Goal: Task Accomplishment & Management: Use online tool/utility

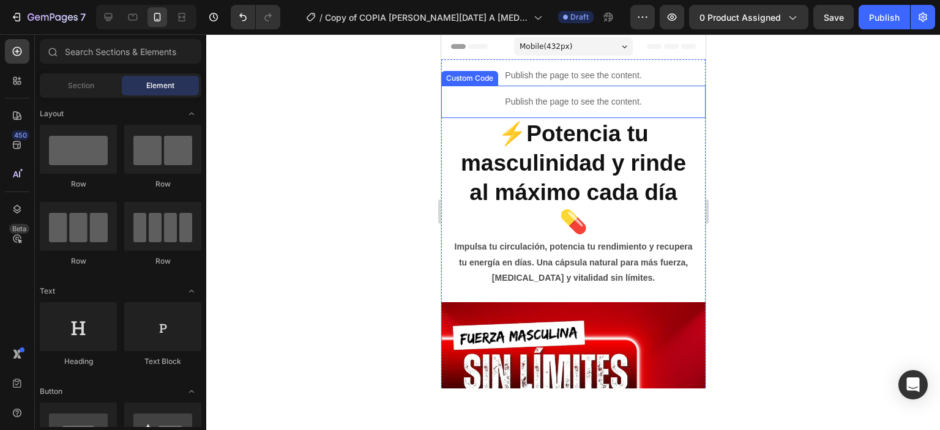
click at [577, 103] on p "Publish the page to see the content." at bounding box center [573, 101] width 264 height 13
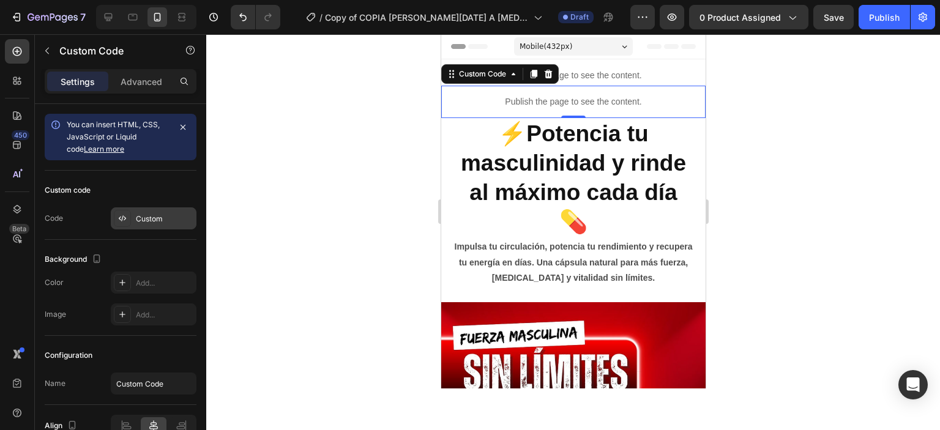
click at [163, 223] on div "Custom" at bounding box center [165, 219] width 58 height 11
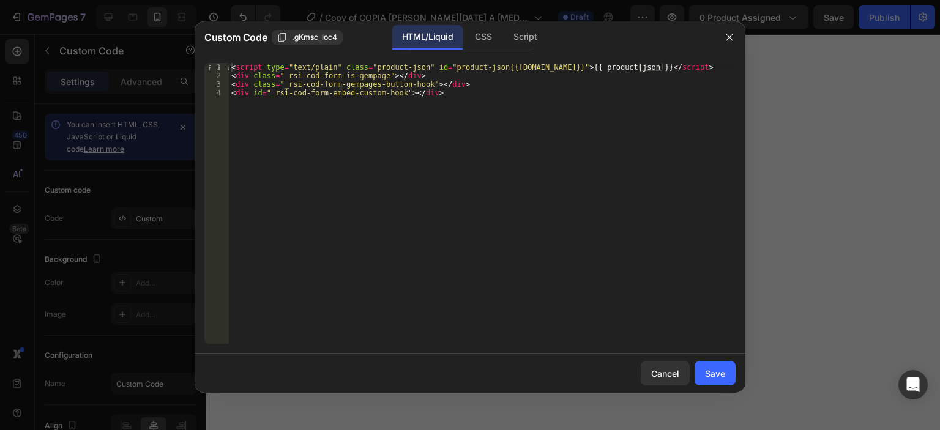
click at [729, 48] on div at bounding box center [730, 37] width 32 height 32
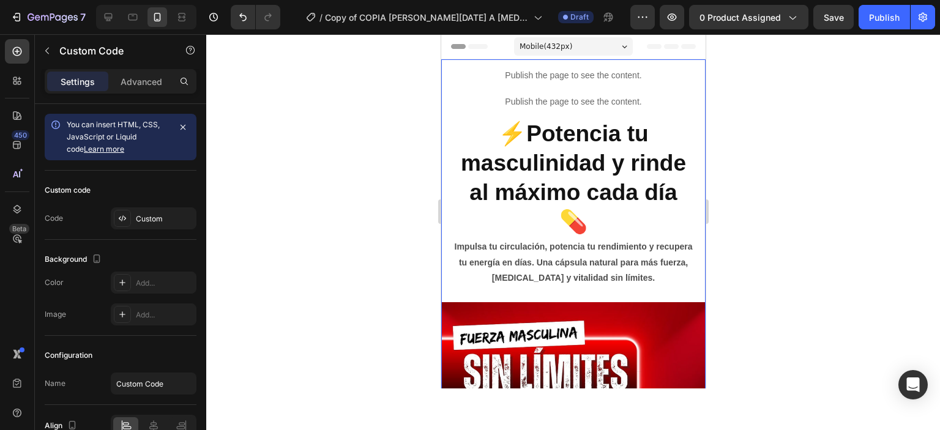
click at [141, 215] on div "Custom" at bounding box center [165, 219] width 58 height 11
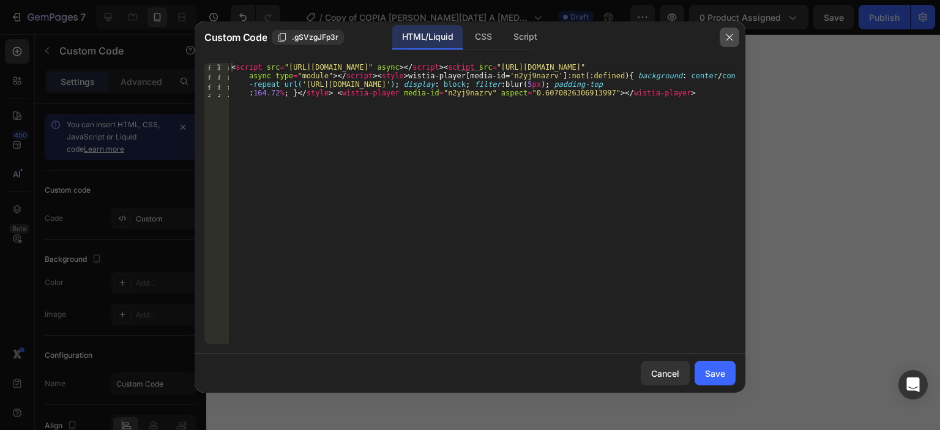
click at [733, 37] on icon "button" at bounding box center [730, 37] width 10 height 10
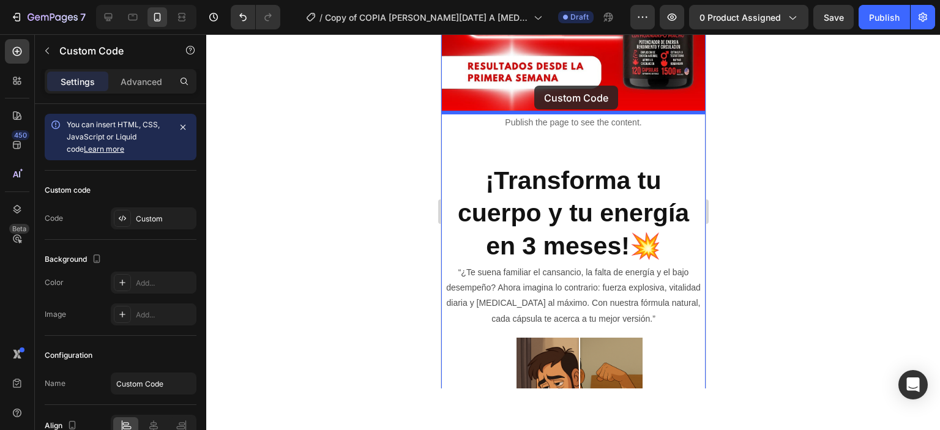
scroll to position [968, 0]
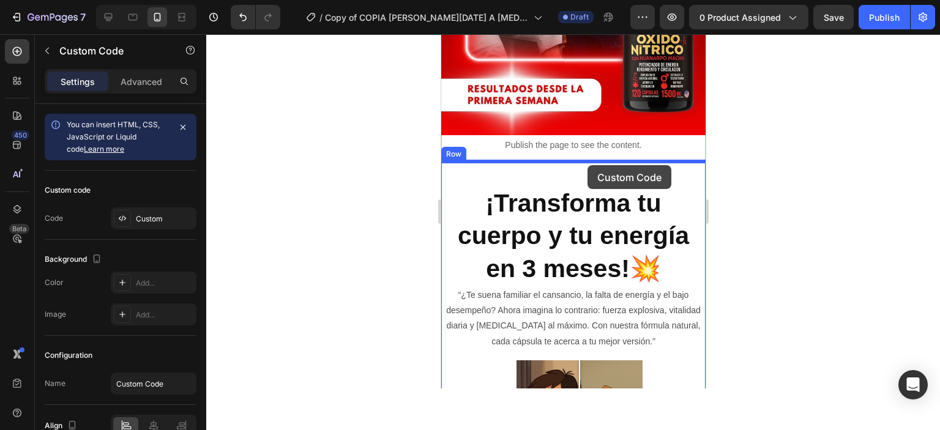
drag, startPoint x: 591, startPoint y: 70, endPoint x: 587, endPoint y: 165, distance: 95.6
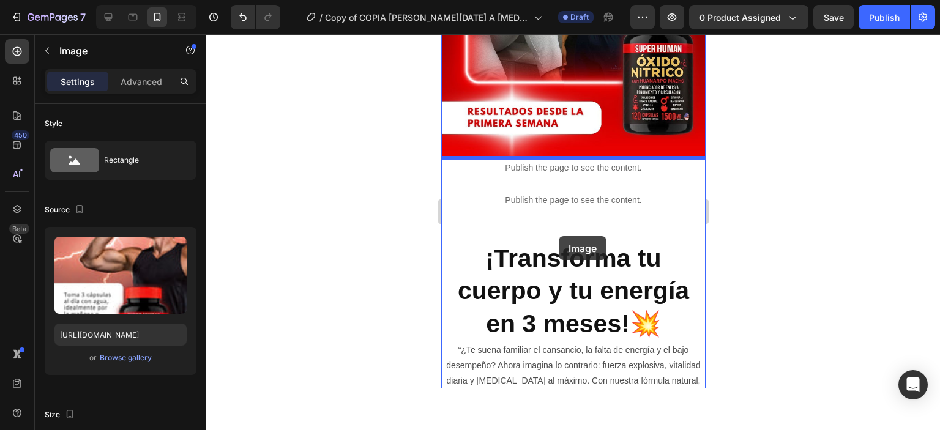
scroll to position [846, 0]
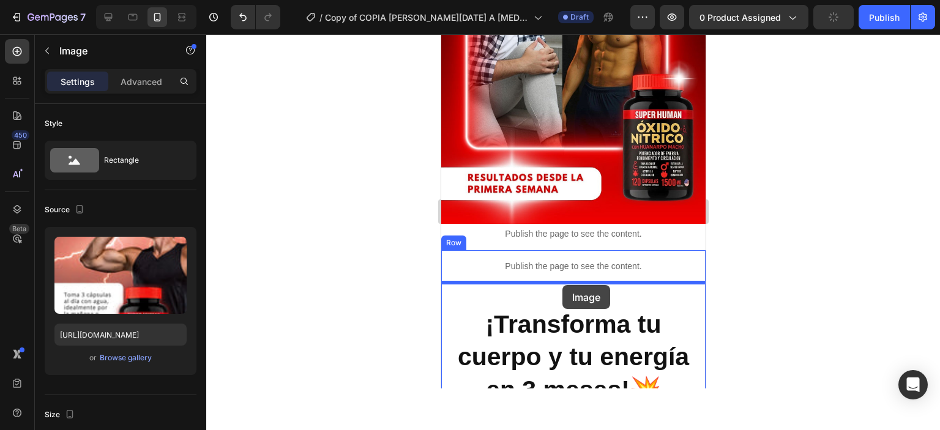
drag, startPoint x: 610, startPoint y: 273, endPoint x: 562, endPoint y: 285, distance: 49.3
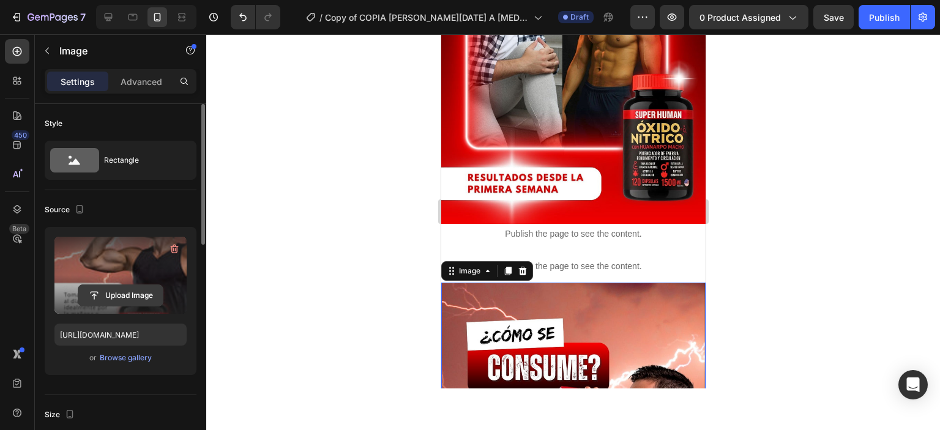
click at [116, 294] on input "file" at bounding box center [120, 295] width 84 height 21
click at [116, 293] on input "file" at bounding box center [120, 295] width 84 height 21
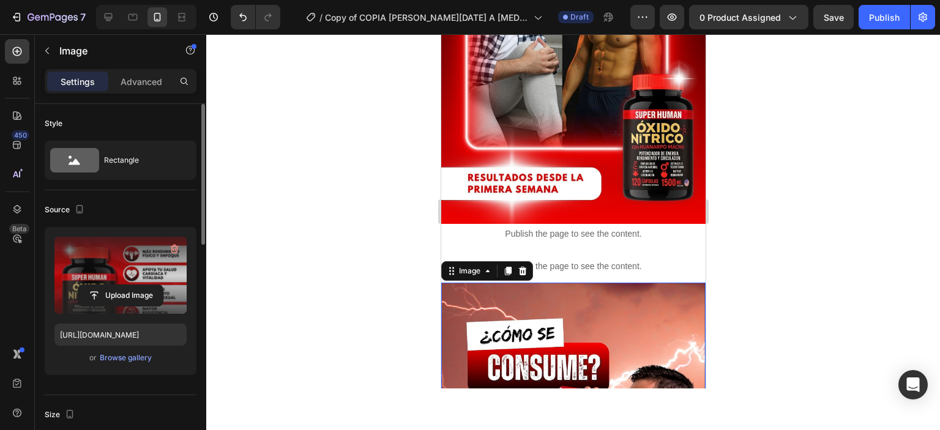
type input "[URL][DOMAIN_NAME]"
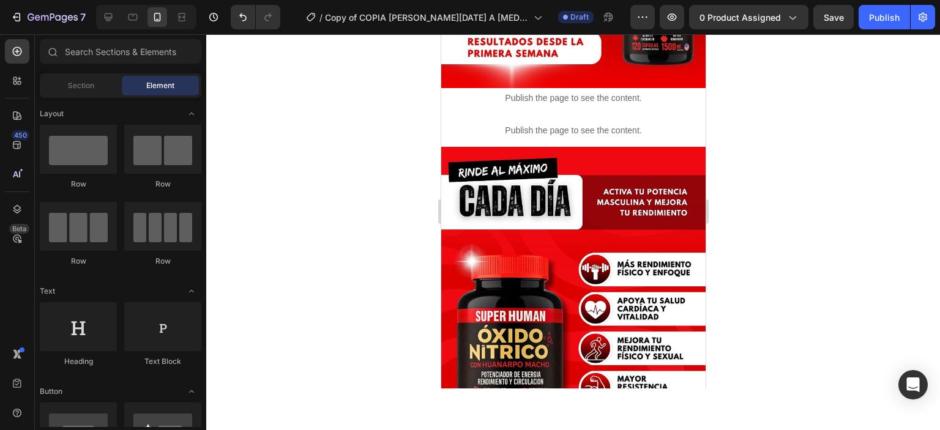
scroll to position [928, 0]
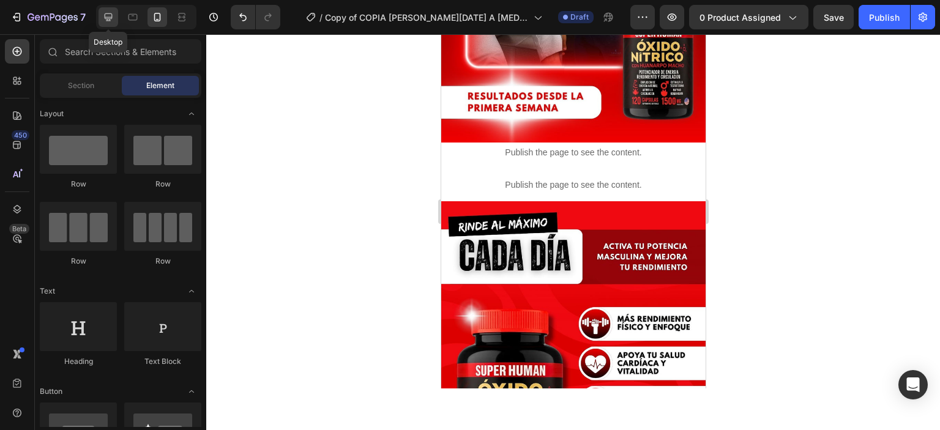
click at [116, 17] on div at bounding box center [109, 17] width 20 height 20
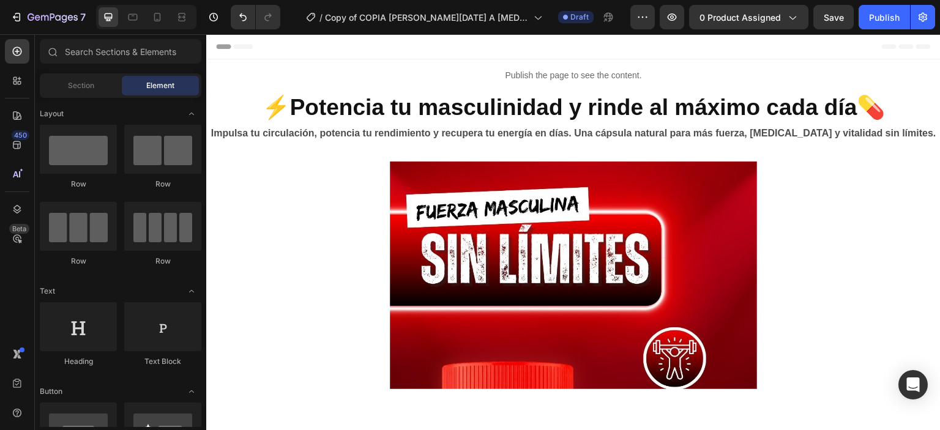
click at [637, 47] on div "Header" at bounding box center [573, 46] width 715 height 24
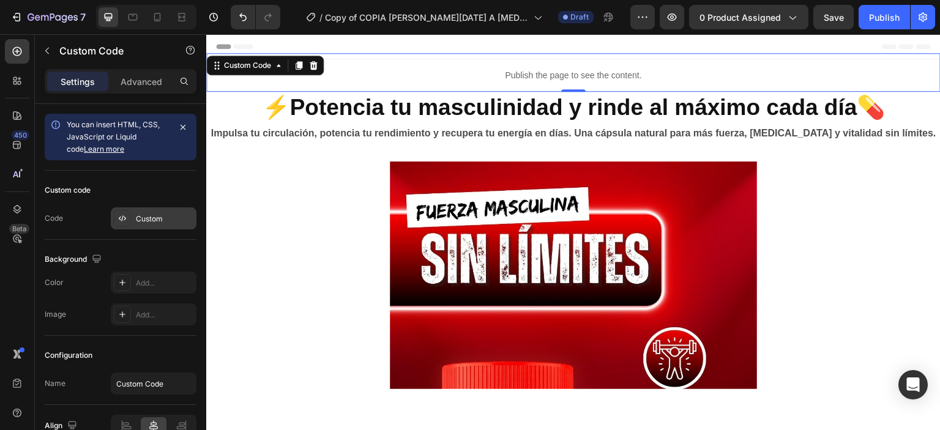
click at [138, 218] on div "Custom" at bounding box center [165, 219] width 58 height 11
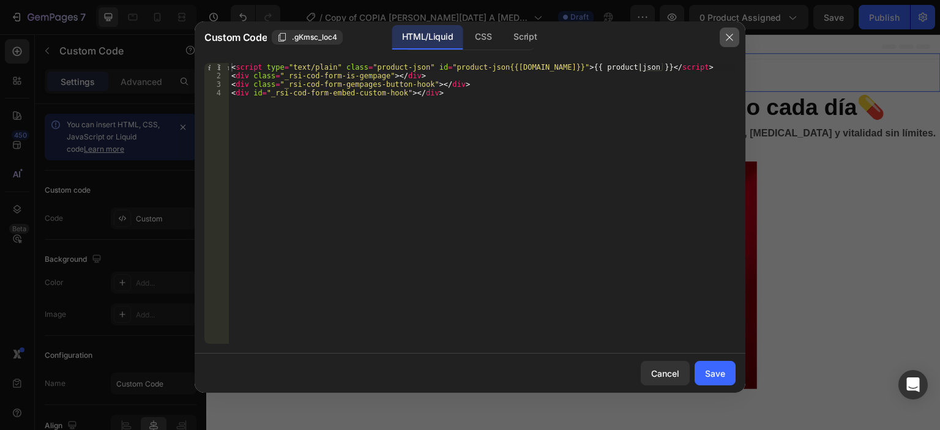
click at [735, 39] on button "button" at bounding box center [730, 38] width 20 height 20
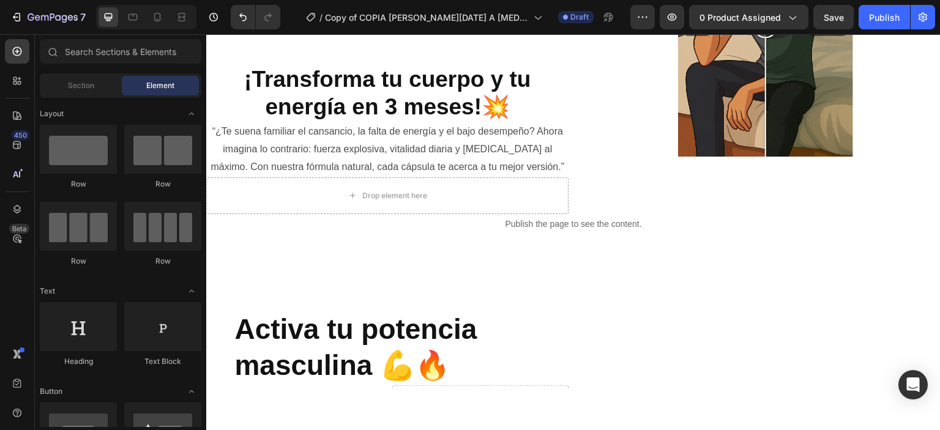
scroll to position [1447, 0]
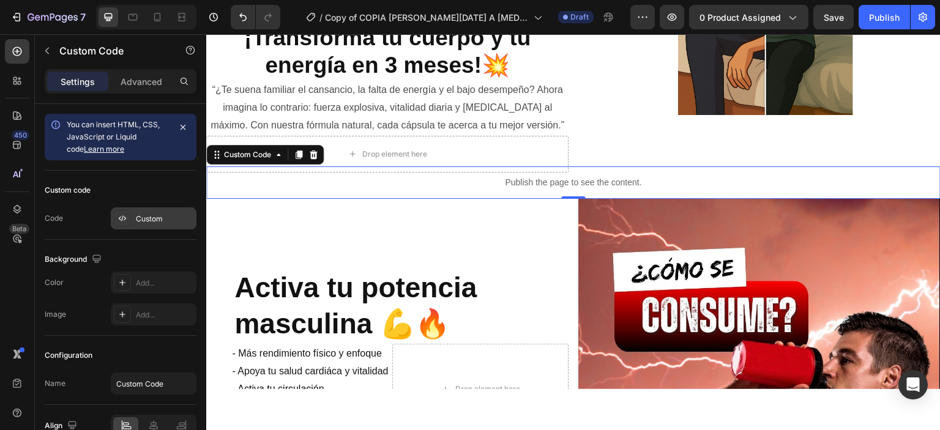
click at [136, 219] on div "Custom" at bounding box center [154, 218] width 86 height 22
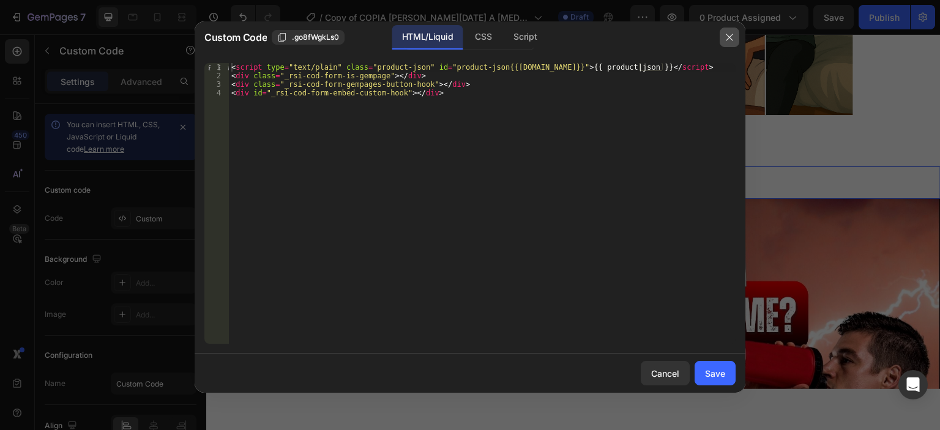
click at [728, 39] on icon "button" at bounding box center [730, 37] width 10 height 10
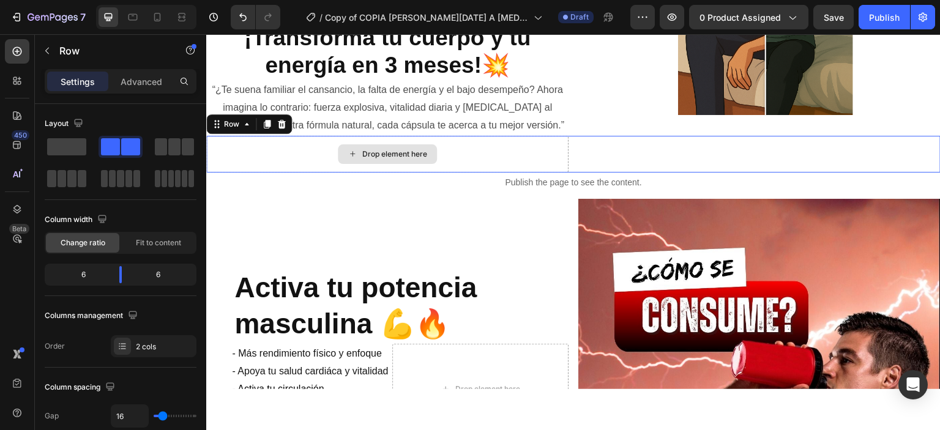
click at [277, 125] on icon at bounding box center [282, 124] width 10 height 10
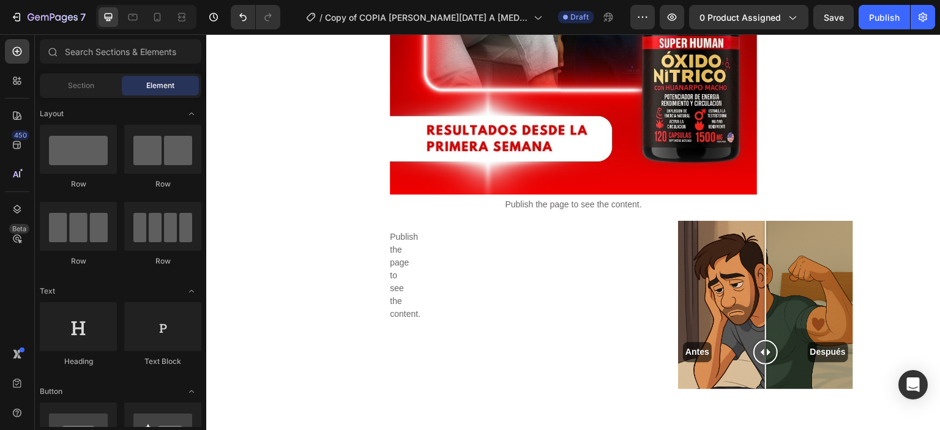
scroll to position [1072, 0]
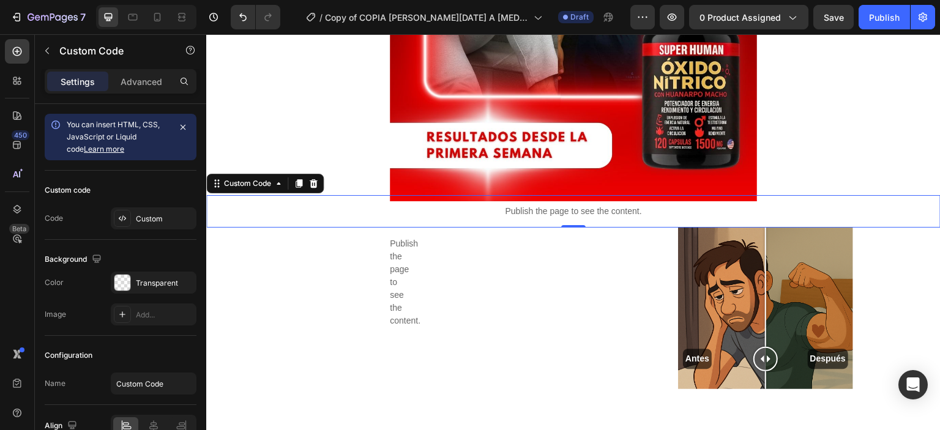
click at [654, 211] on div "Publish the page to see the content. Custom Code ⚡️Potencia tu masculinidad y r…" at bounding box center [573, 287] width 734 height 2600
click at [151, 221] on div "Custom" at bounding box center [165, 219] width 58 height 11
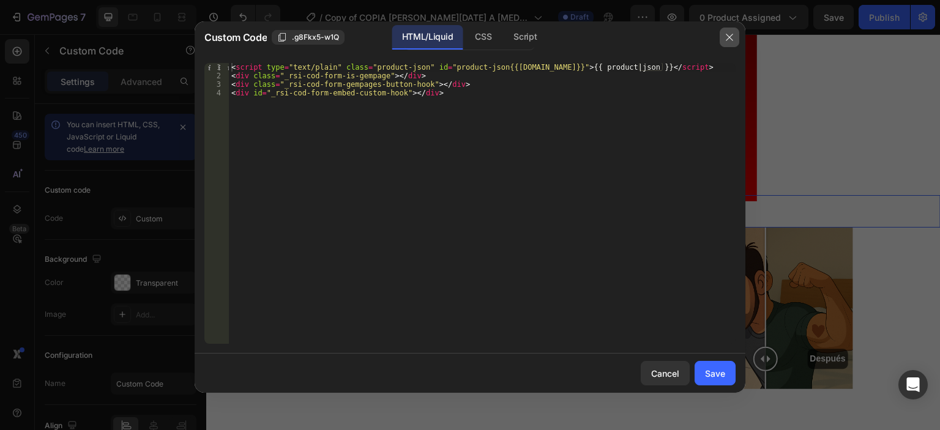
click at [737, 31] on button "button" at bounding box center [730, 38] width 20 height 20
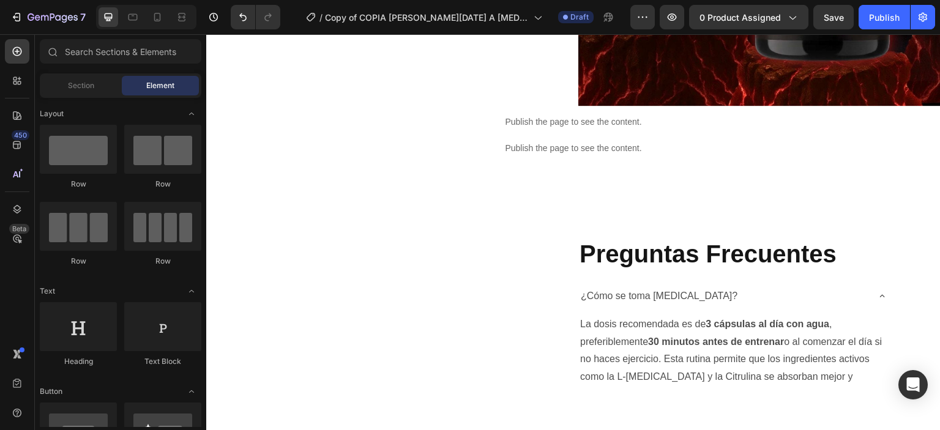
scroll to position [2016, 0]
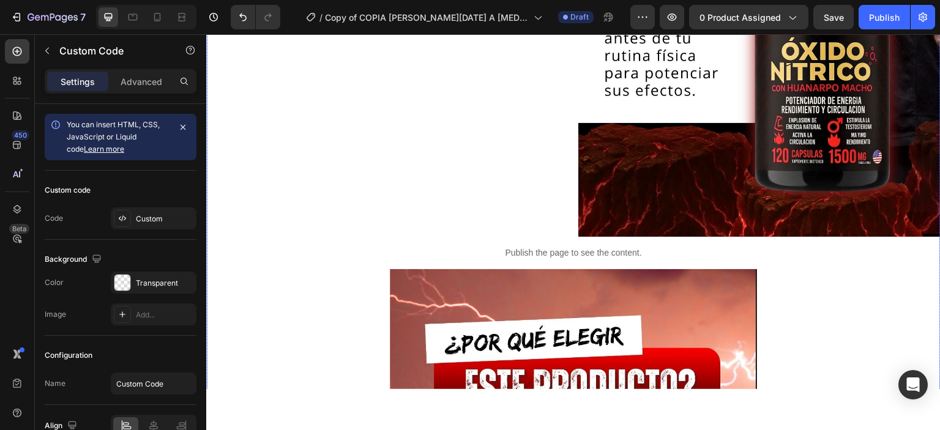
click at [605, 260] on div "Publish the page to see the content. Custom Code ⚡️Potencia tu masculinidad y r…" at bounding box center [573, 363] width 734 height 4640
click at [137, 215] on div "Custom" at bounding box center [165, 219] width 58 height 11
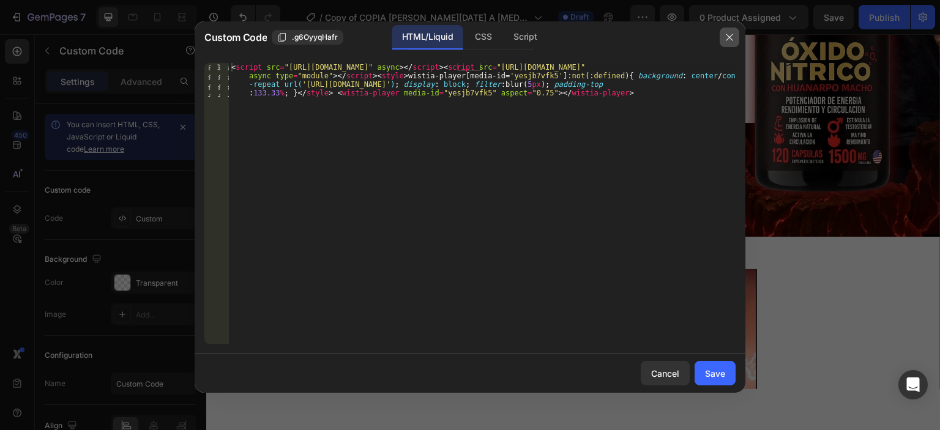
click at [728, 36] on icon "button" at bounding box center [729, 37] width 7 height 7
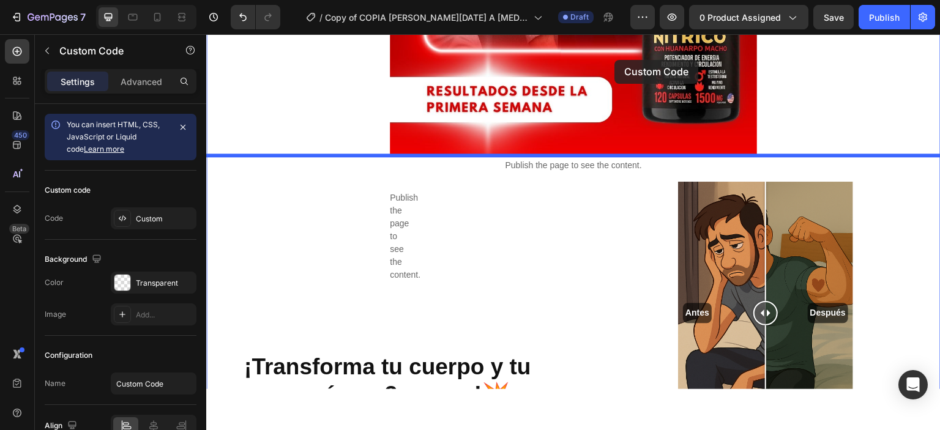
scroll to position [1088, 0]
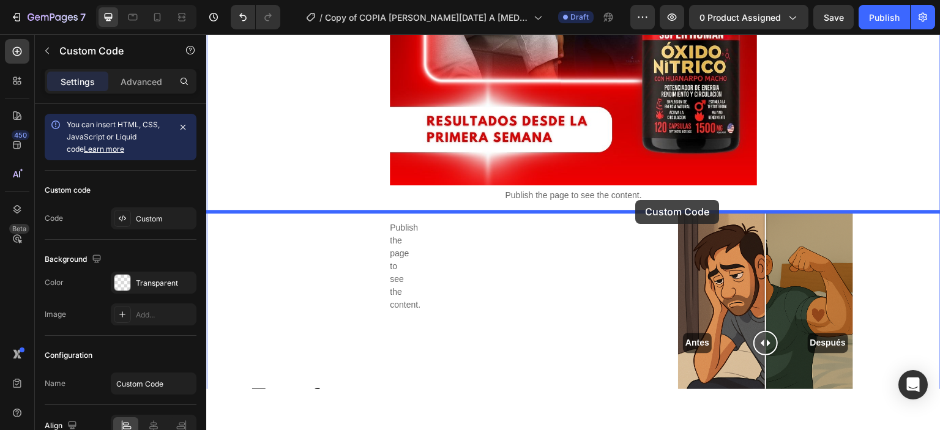
drag, startPoint x: 670, startPoint y: 248, endPoint x: 635, endPoint y: 200, distance: 59.6
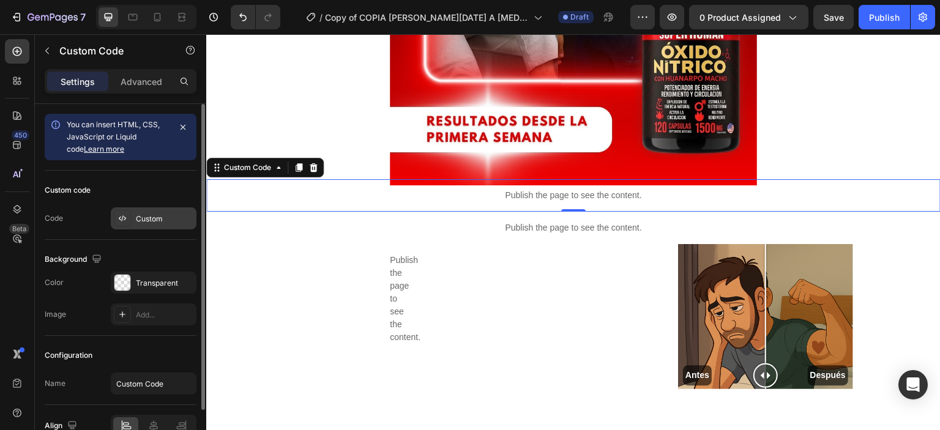
click at [160, 212] on div "Custom" at bounding box center [154, 218] width 86 height 22
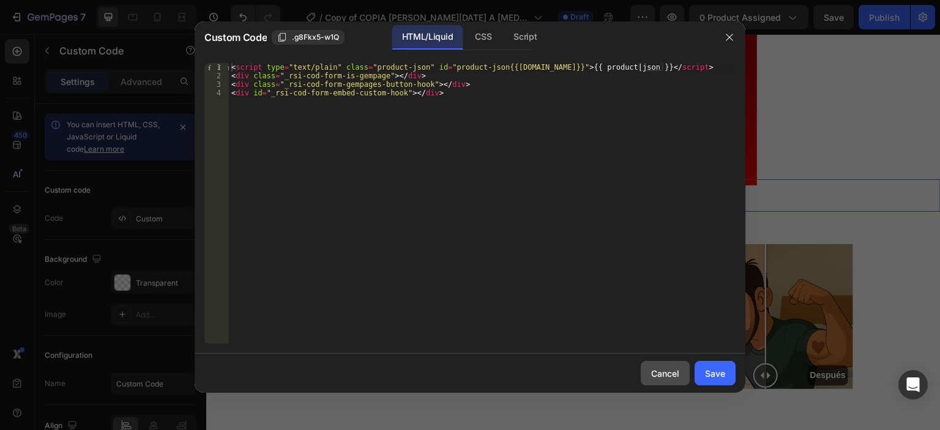
click at [668, 373] on div "Cancel" at bounding box center [665, 373] width 28 height 13
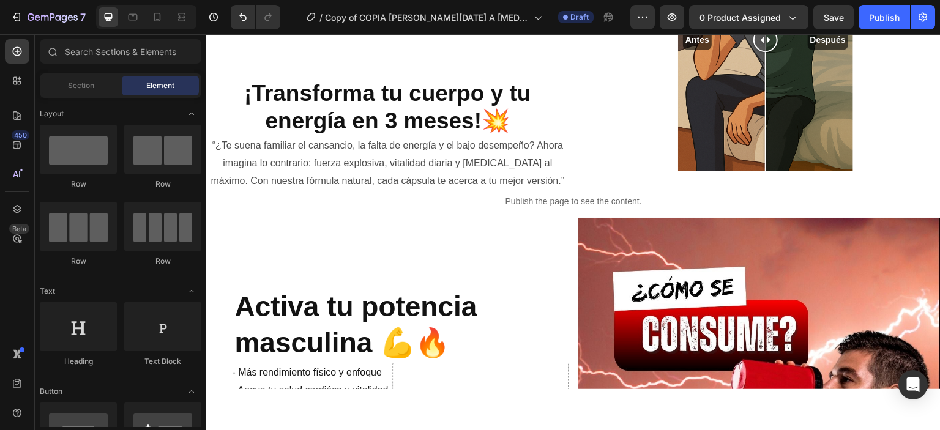
scroll to position [1451, 0]
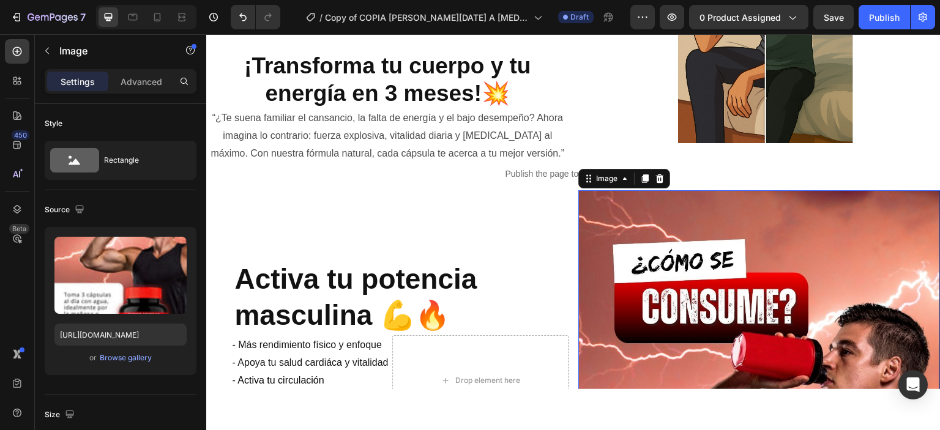
click at [644, 178] on icon at bounding box center [645, 178] width 7 height 9
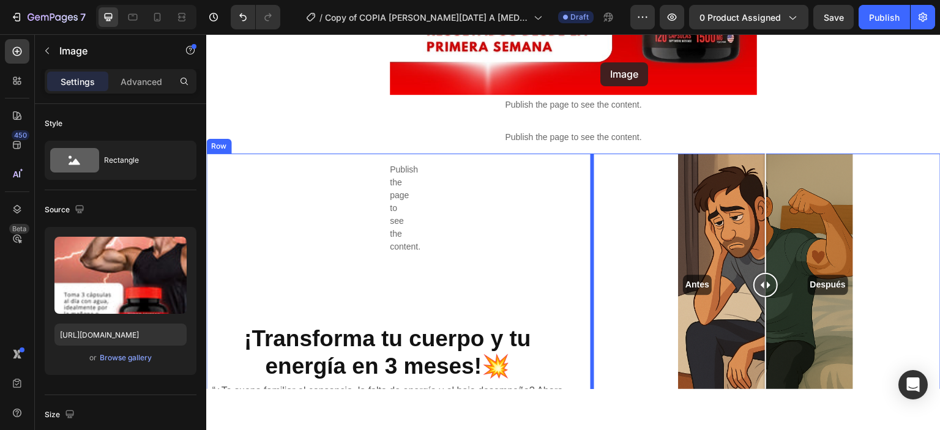
scroll to position [1158, 0]
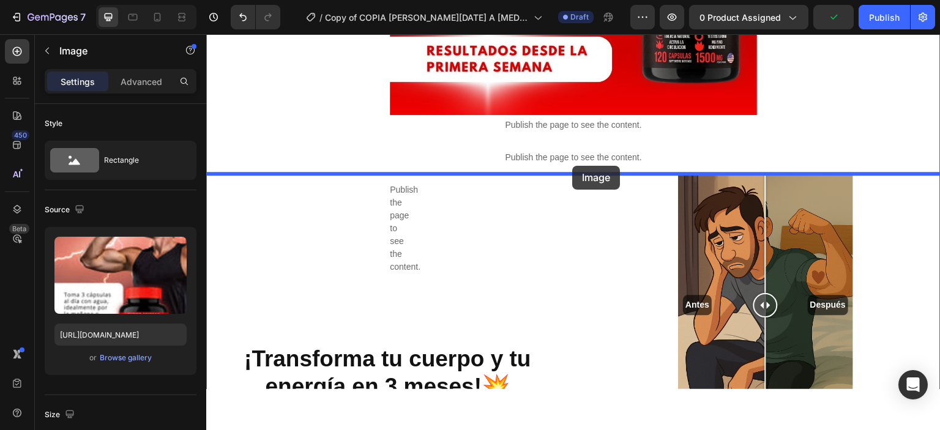
drag, startPoint x: 752, startPoint y: 311, endPoint x: 572, endPoint y: 165, distance: 231.0
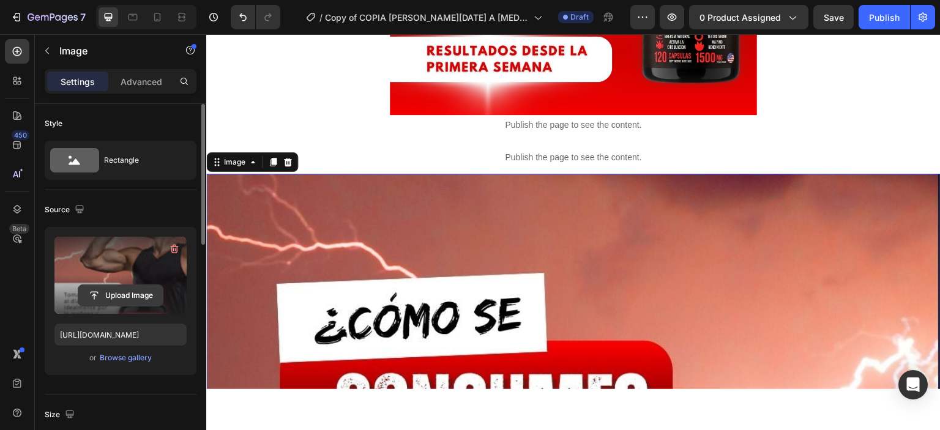
click at [124, 300] on input "file" at bounding box center [120, 295] width 84 height 21
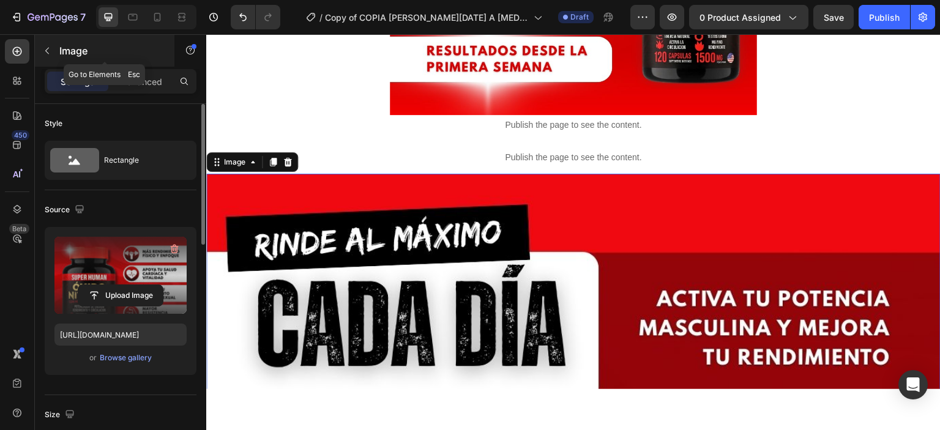
type input "[URL][DOMAIN_NAME]"
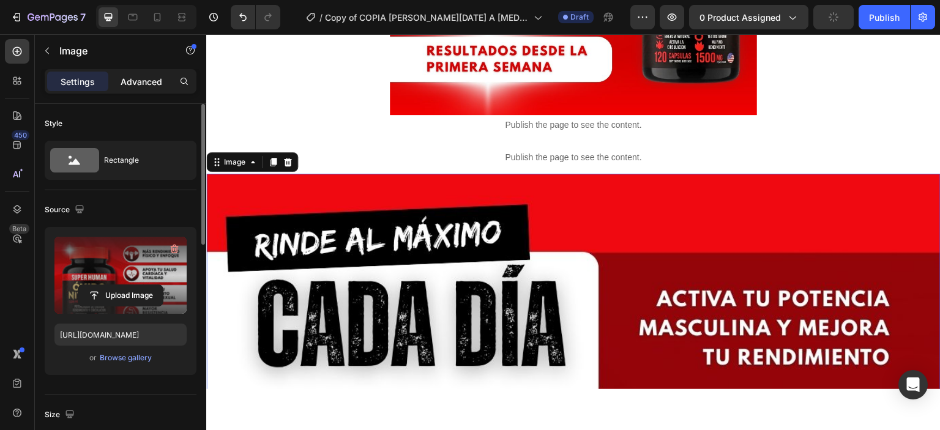
click at [141, 78] on p "Advanced" at bounding box center [142, 81] width 42 height 13
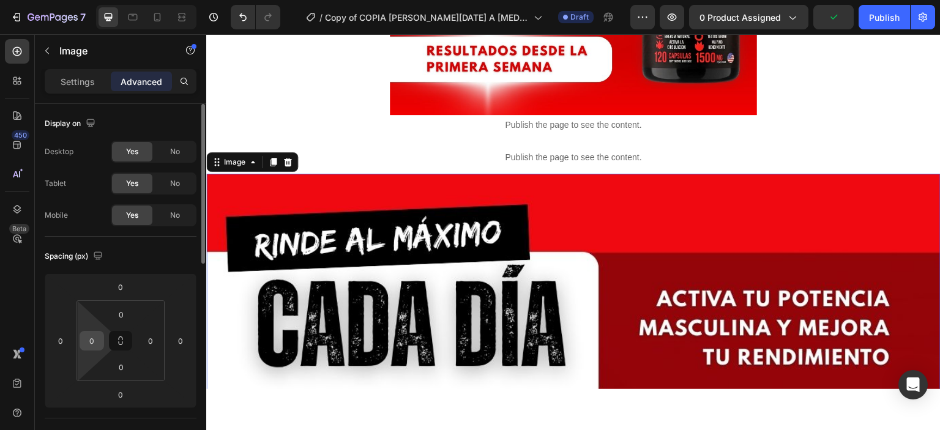
click at [90, 349] on input "0" at bounding box center [92, 341] width 18 height 18
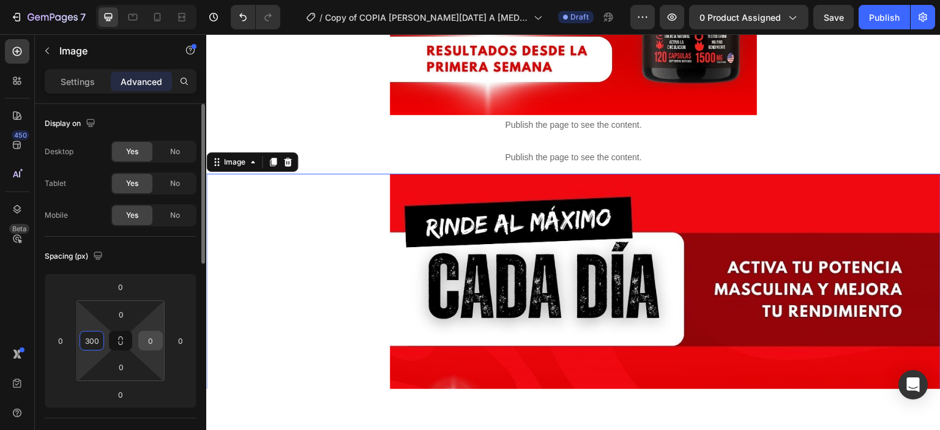
type input "300"
click at [156, 343] on input "0" at bounding box center [150, 341] width 18 height 18
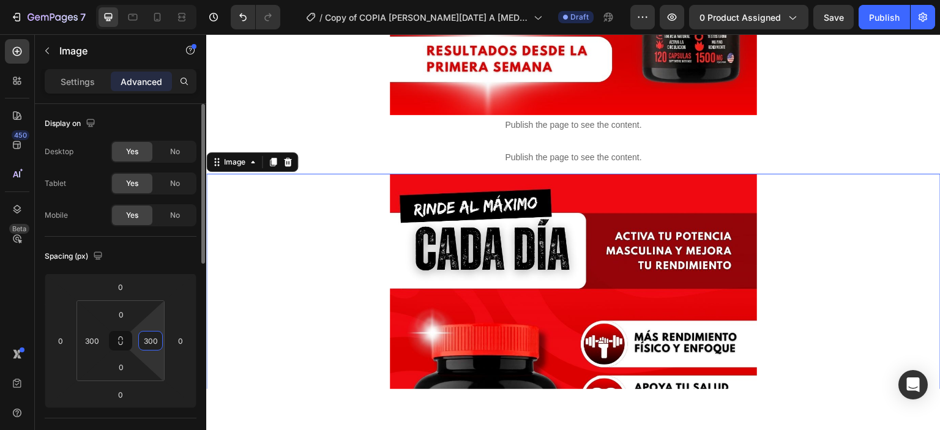
type input "300"
click at [184, 261] on div "Spacing (px)" at bounding box center [121, 257] width 152 height 20
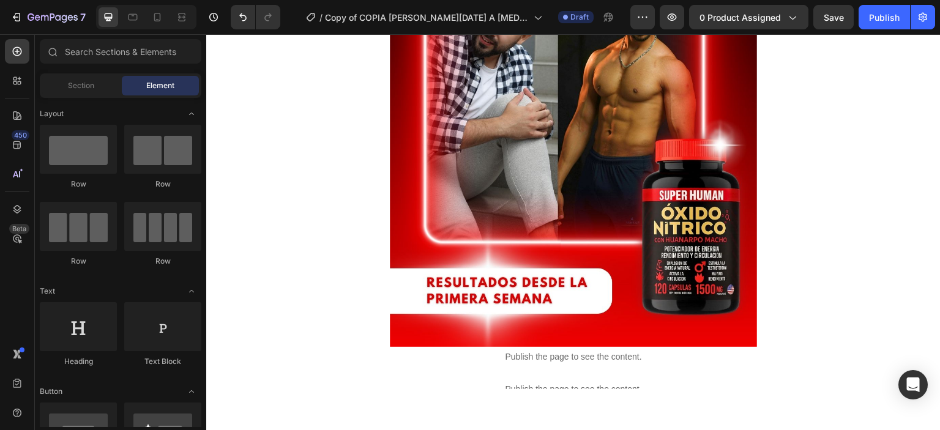
scroll to position [798, 0]
